Goal: Task Accomplishment & Management: Use online tool/utility

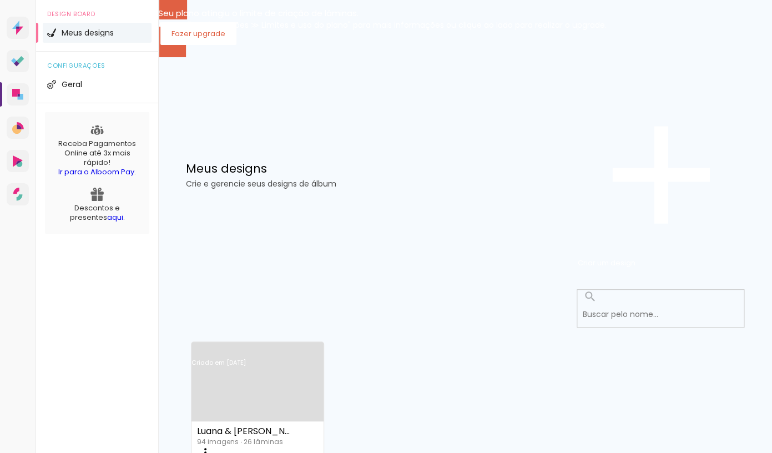
click at [241, 346] on link "Criado em [DATE]" at bounding box center [257, 377] width 132 height 63
